Goal: Navigation & Orientation: Find specific page/section

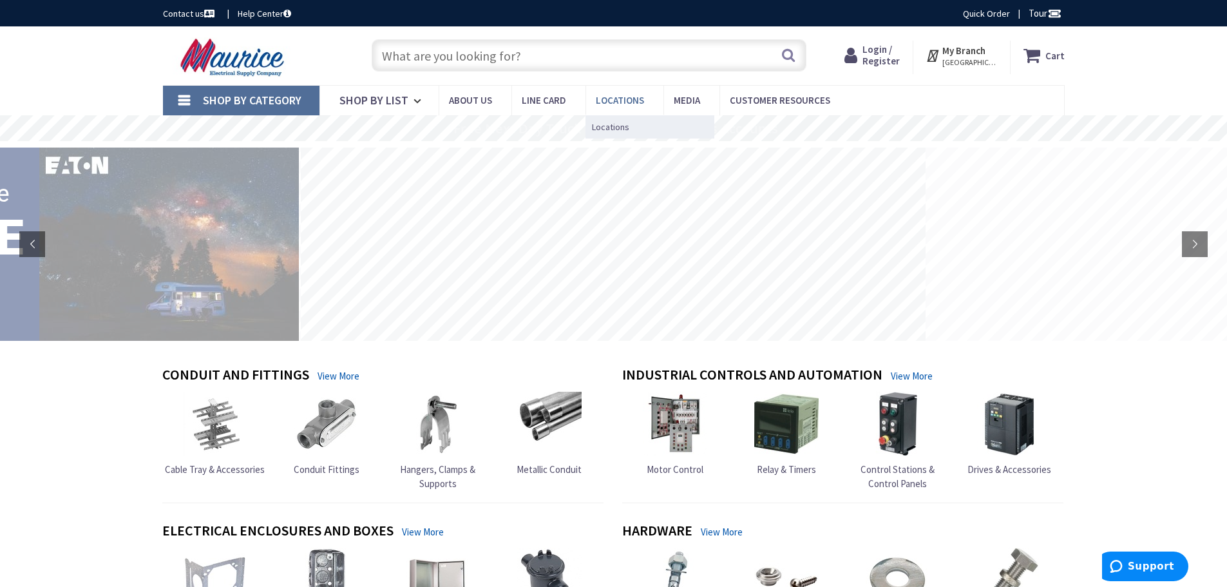
click at [616, 97] on span "Locations" at bounding box center [620, 100] width 48 height 12
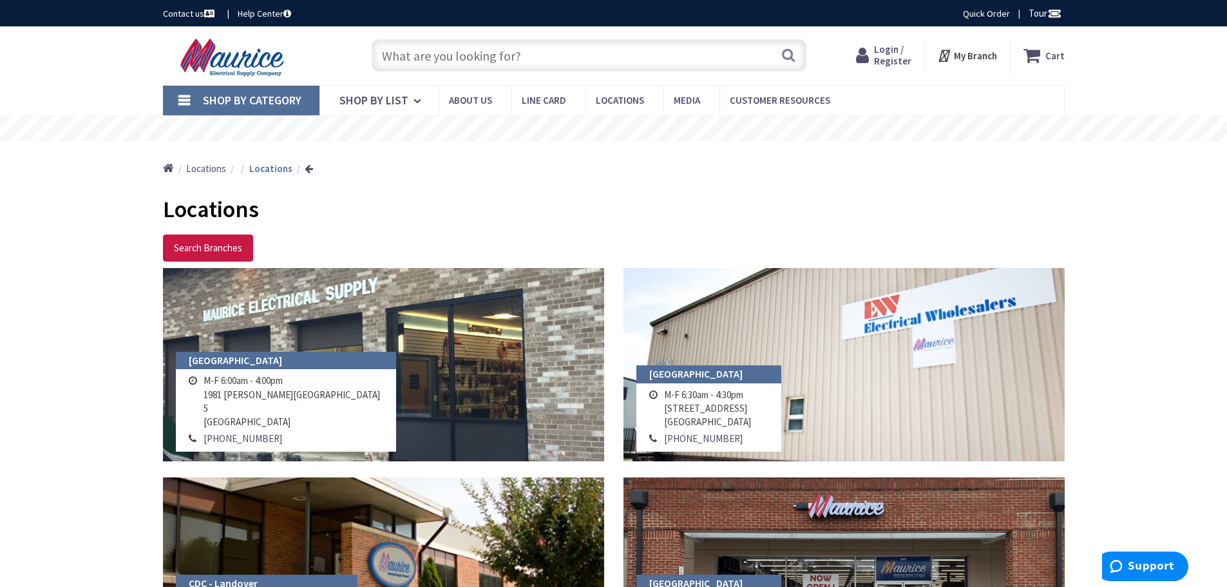
click at [616, 97] on span "Locations" at bounding box center [620, 100] width 48 height 12
click at [614, 126] on span "Locations" at bounding box center [610, 126] width 37 height 13
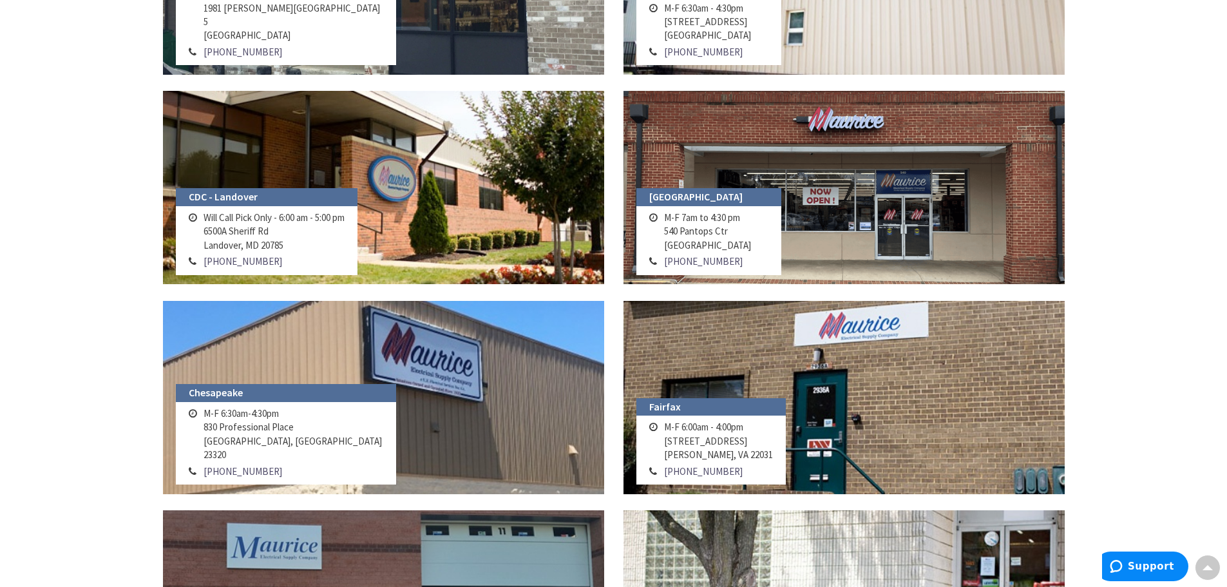
scroll to position [322, 0]
